Goal: Information Seeking & Learning: Learn about a topic

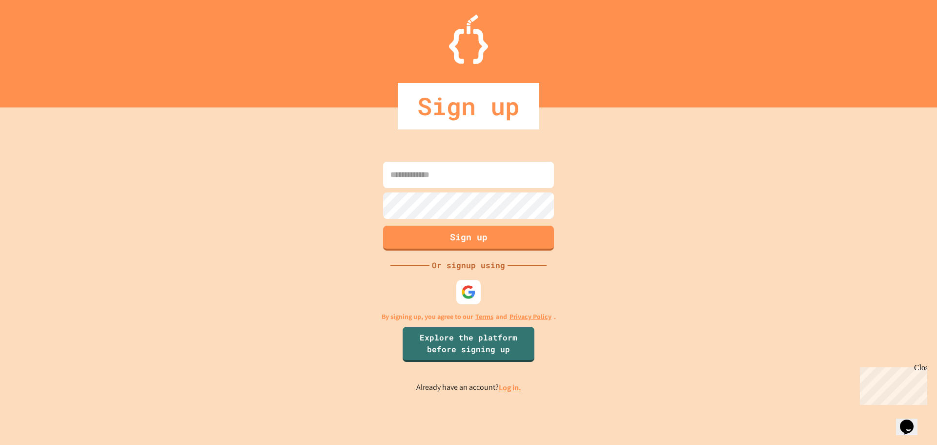
click at [449, 167] on input at bounding box center [468, 175] width 171 height 26
click at [466, 298] on img at bounding box center [469, 292] width 16 height 16
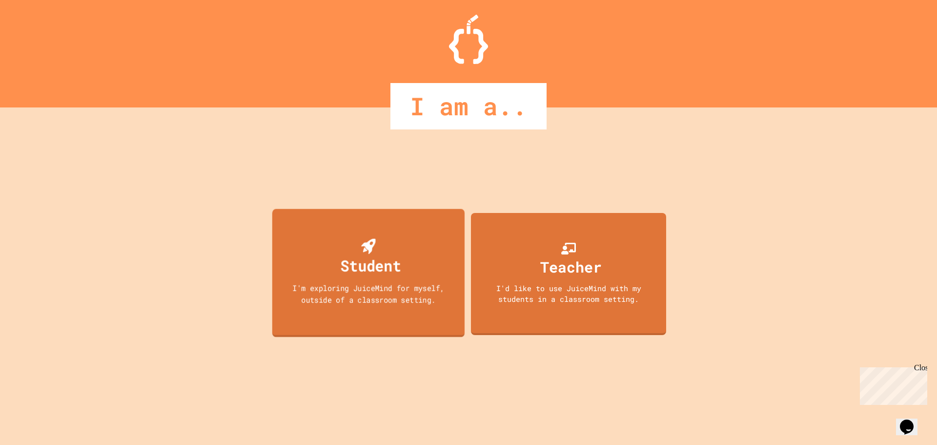
click at [418, 235] on div "Student I'm exploring JuiceMind for myself, outside of a classroom setting." at bounding box center [368, 272] width 192 height 128
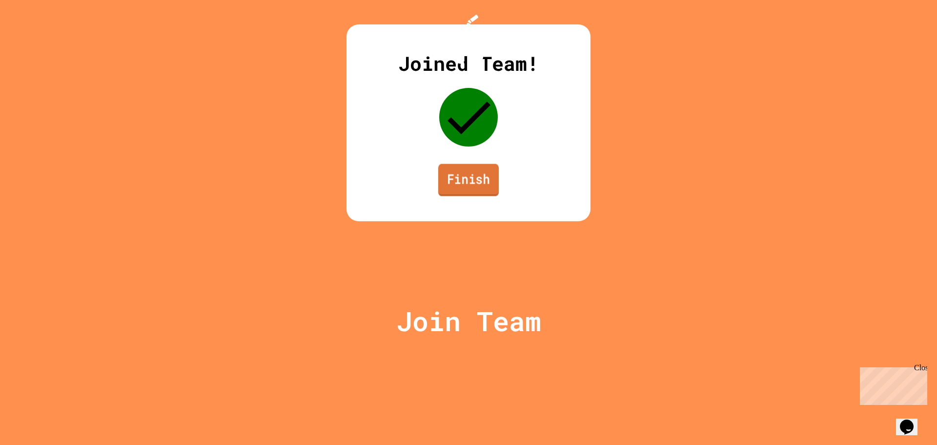
click at [485, 196] on link "Finish" at bounding box center [468, 179] width 61 height 32
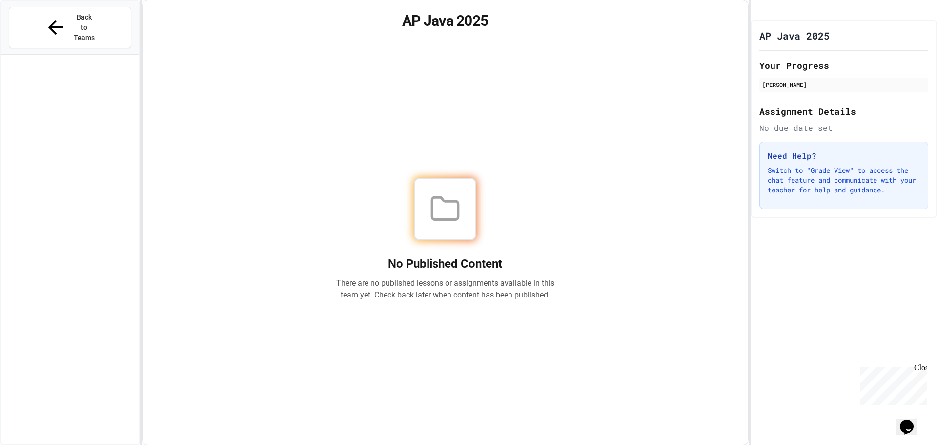
click at [805, 195] on p "Switch to "Grade View" to access the chat feature and communicate with your tea…" at bounding box center [844, 179] width 152 height 29
click at [455, 205] on icon at bounding box center [444, 208] width 31 height 31
click at [450, 206] on icon at bounding box center [444, 208] width 31 height 31
click at [67, 22] on button "Back to Teams" at bounding box center [70, 27] width 122 height 41
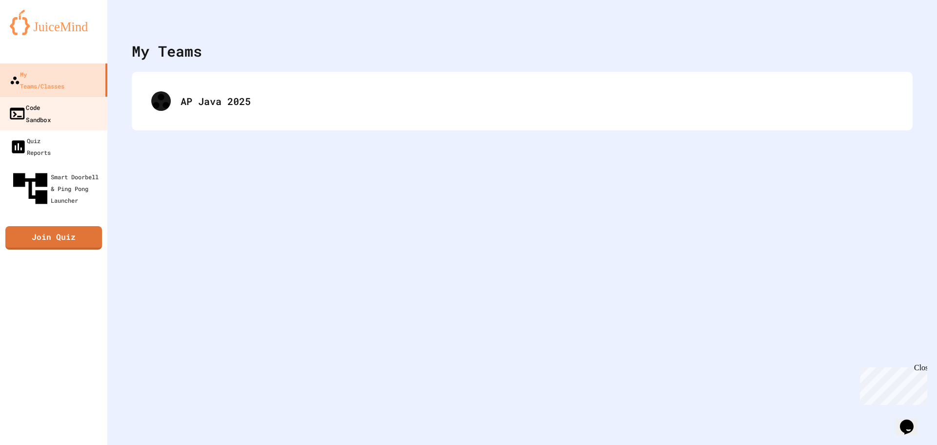
click at [51, 101] on div "Code Sandbox" at bounding box center [29, 113] width 42 height 24
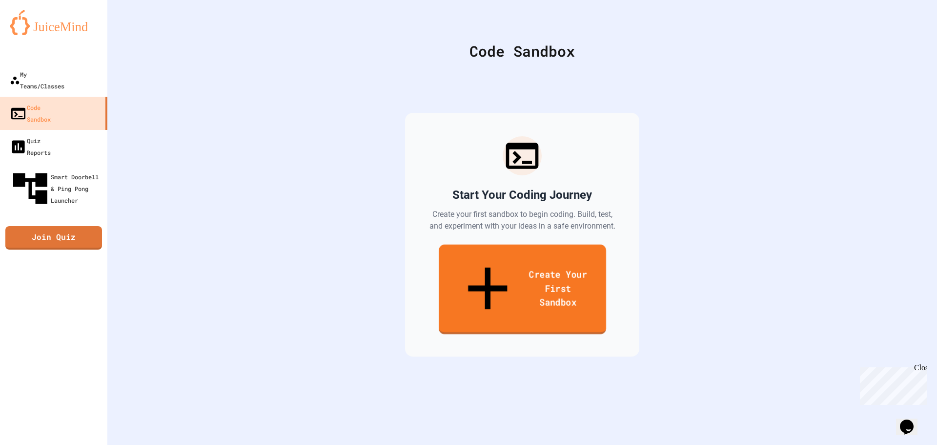
click at [467, 253] on link "Create Your First Sandbox" at bounding box center [521, 289] width 167 height 90
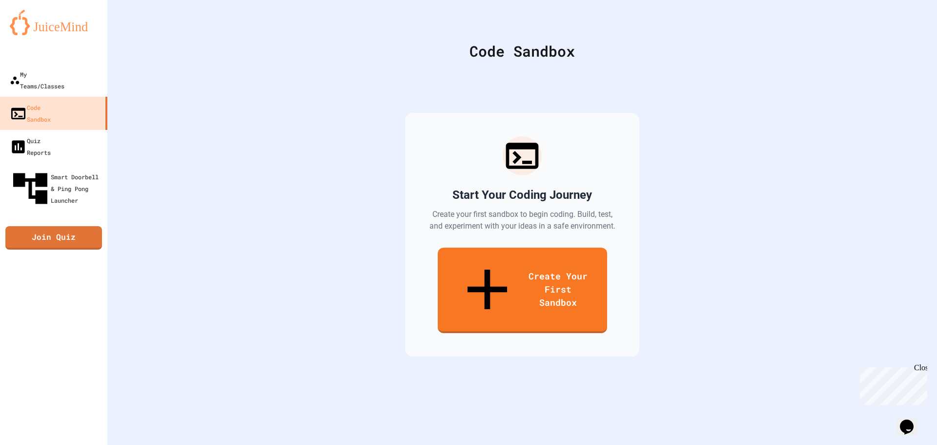
click at [63, 79] on div "My Teams/Classes" at bounding box center [36, 80] width 56 height 24
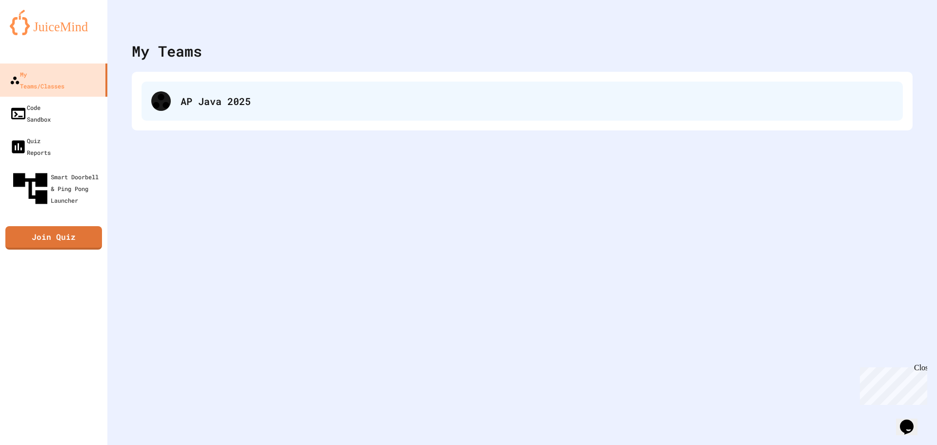
click at [285, 99] on div "AP Java 2025" at bounding box center [537, 101] width 712 height 15
